Goal: Task Accomplishment & Management: Use online tool/utility

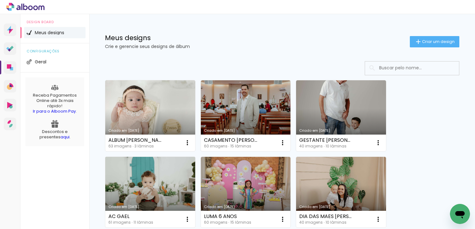
scroll to position [31, 0]
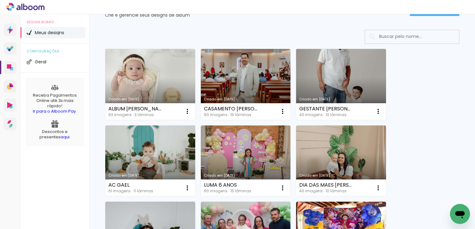
click at [328, 65] on link "Criado em [DATE]" at bounding box center [341, 84] width 90 height 71
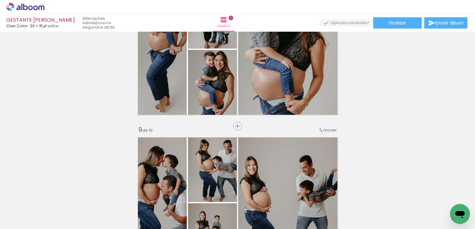
scroll to position [1127, 0]
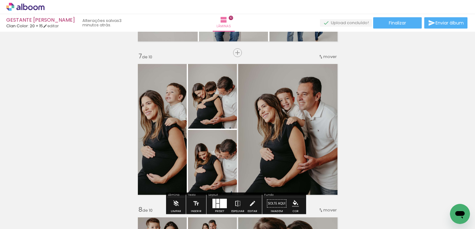
scroll to position [939, 0]
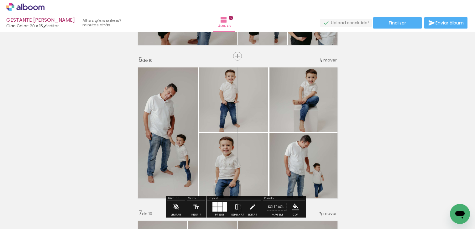
scroll to position [752, 0]
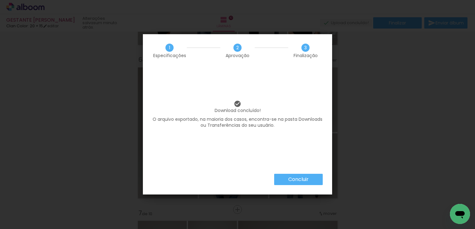
click at [0, 0] on slot "Concluir" at bounding box center [0, 0] width 0 height 0
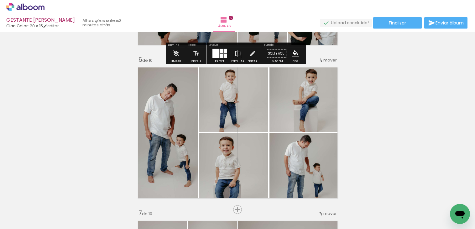
click at [10, 3] on icon at bounding box center [10, 4] width 3 height 3
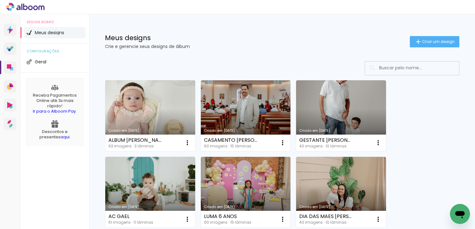
click at [140, 99] on link "Criado em [DATE]" at bounding box center [150, 115] width 90 height 71
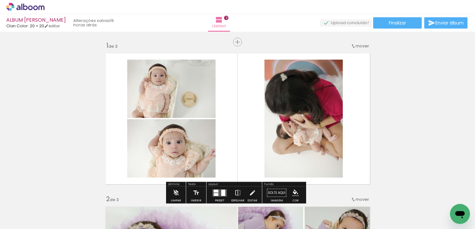
scroll to position [31, 0]
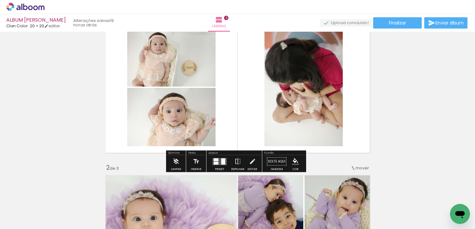
click at [214, 163] on div at bounding box center [216, 162] width 5 height 3
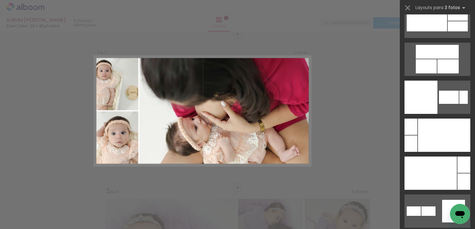
scroll to position [7328, 0]
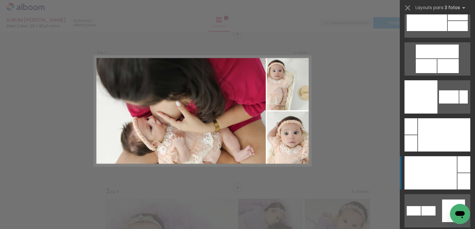
click at [442, 164] on div at bounding box center [430, 172] width 52 height 33
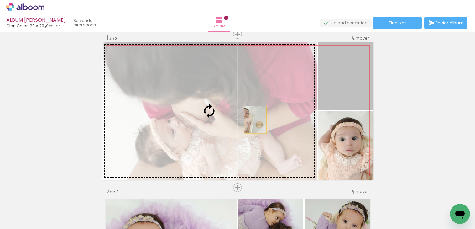
drag, startPoint x: 333, startPoint y: 87, endPoint x: 253, endPoint y: 119, distance: 86.1
click at [0, 0] on slot at bounding box center [0, 0] width 0 height 0
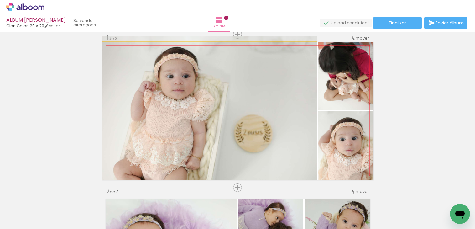
drag, startPoint x: 273, startPoint y: 121, endPoint x: 276, endPoint y: 119, distance: 3.6
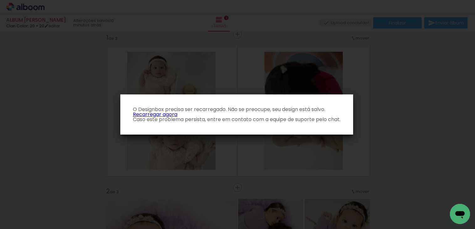
click at [157, 114] on link "Recarregar agora" at bounding box center [155, 114] width 44 height 7
